Goal: Information Seeking & Learning: Find specific fact

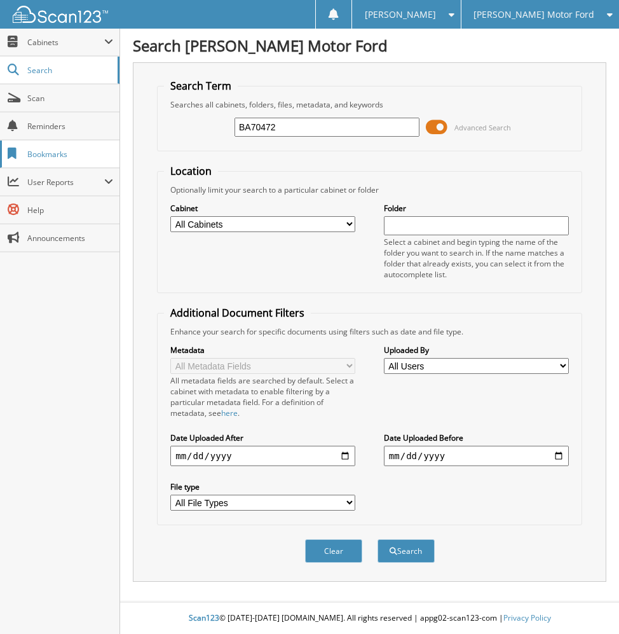
type input "BA70472"
click at [265, 130] on input "BA70472" at bounding box center [327, 127] width 185 height 19
click at [378, 539] on button "Search" at bounding box center [406, 551] width 57 height 24
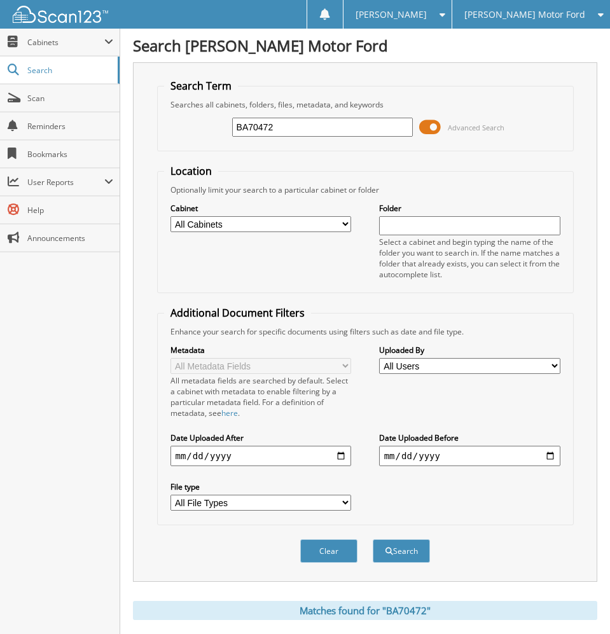
click at [432, 131] on span at bounding box center [430, 127] width 22 height 19
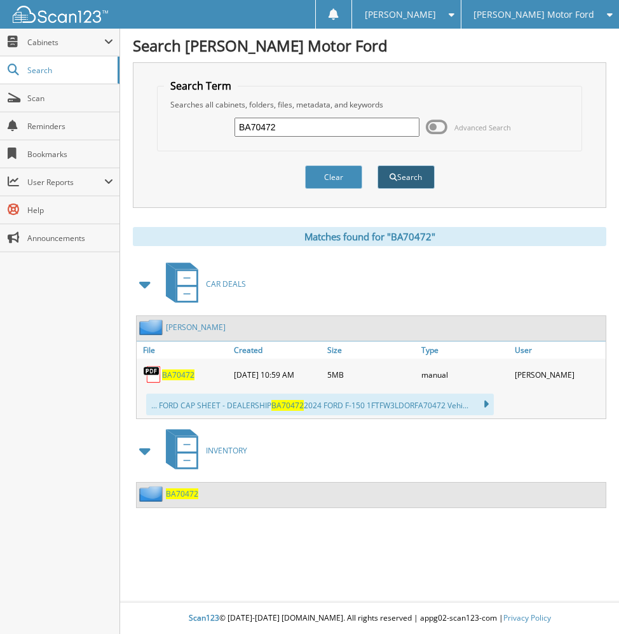
click at [408, 181] on button "Search" at bounding box center [406, 177] width 57 height 24
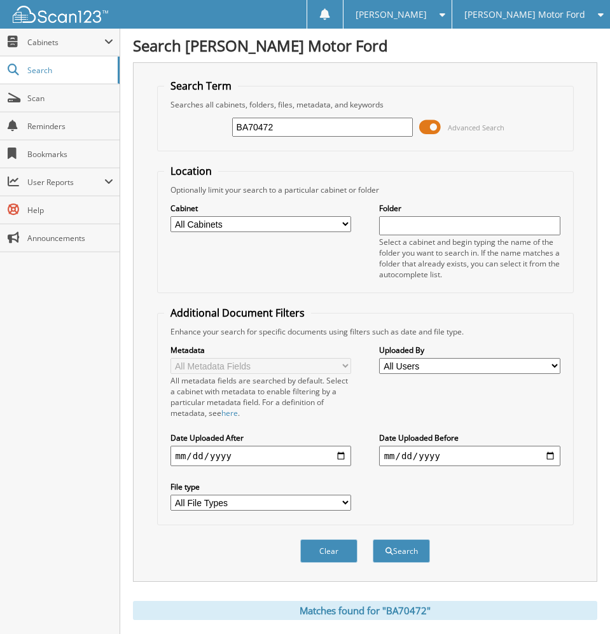
click at [427, 129] on span at bounding box center [430, 127] width 22 height 19
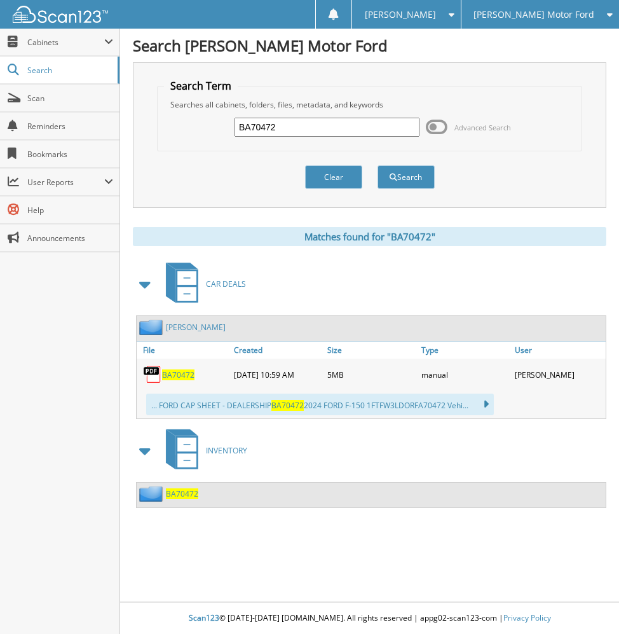
click at [182, 369] on span "BA70472" at bounding box center [178, 374] width 32 height 11
